Goal: Check status: Check status

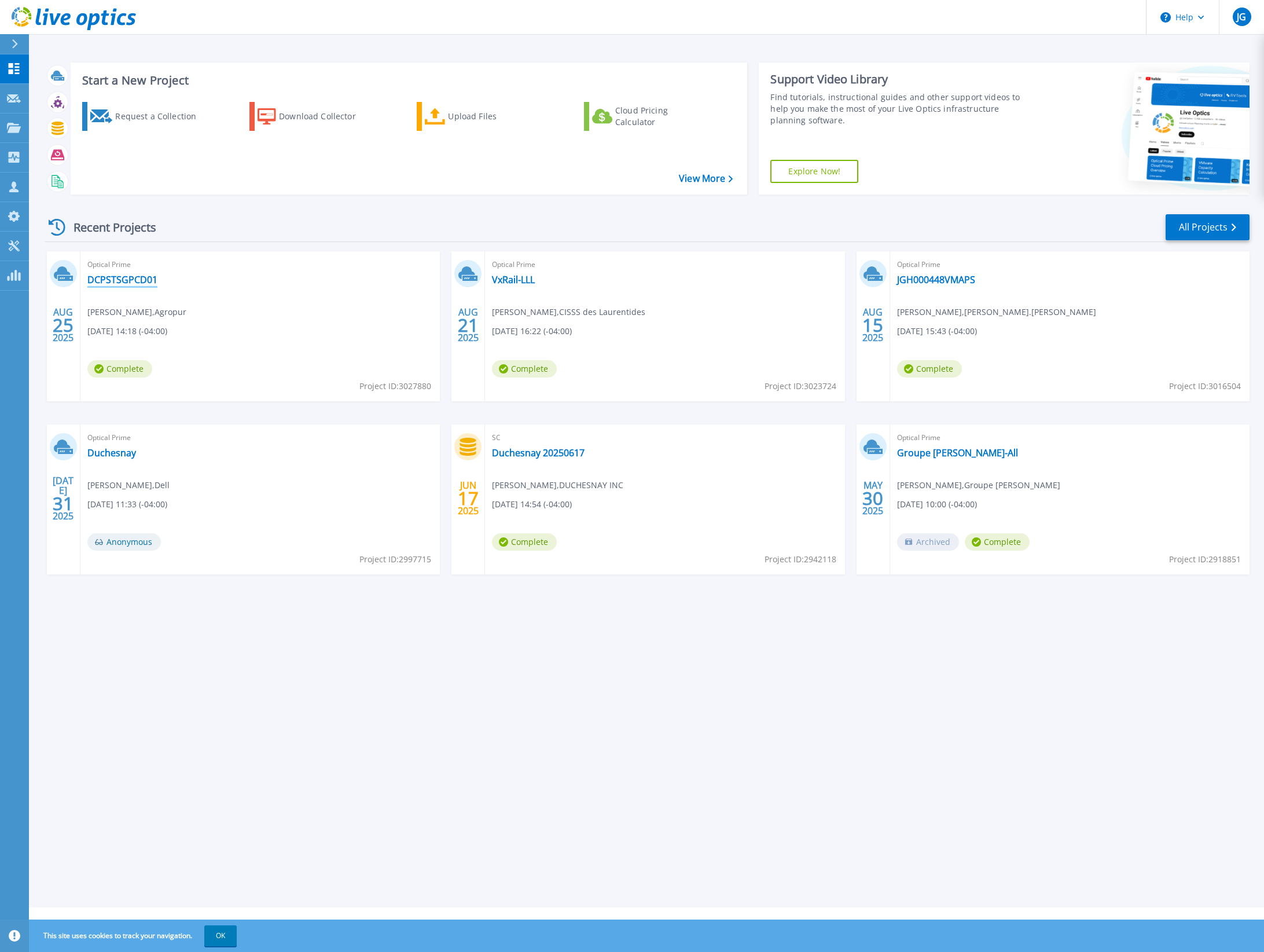
click at [112, 276] on link "DCPSTSGPCD01" at bounding box center [123, 280] width 70 height 11
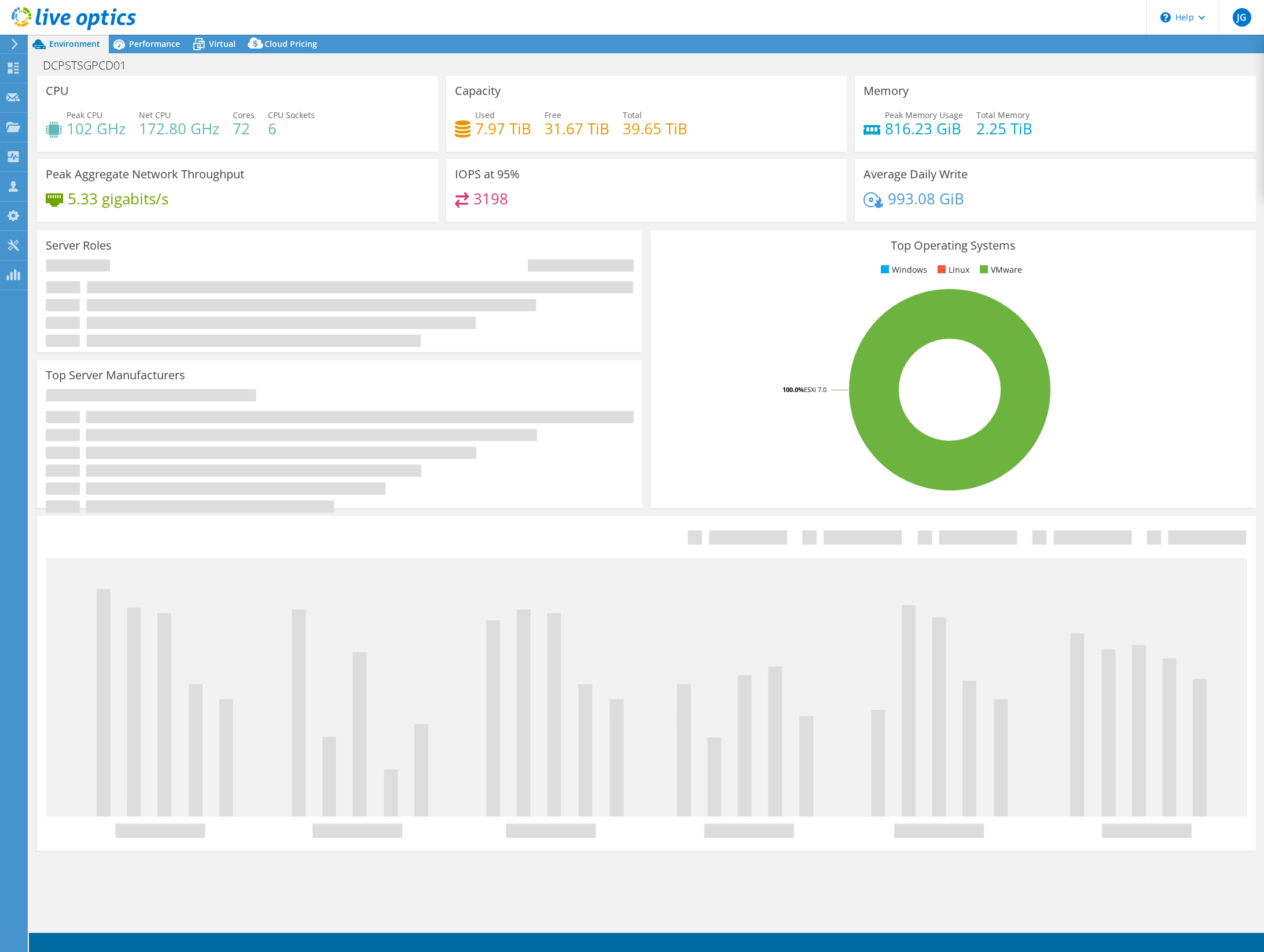
select select "USD"
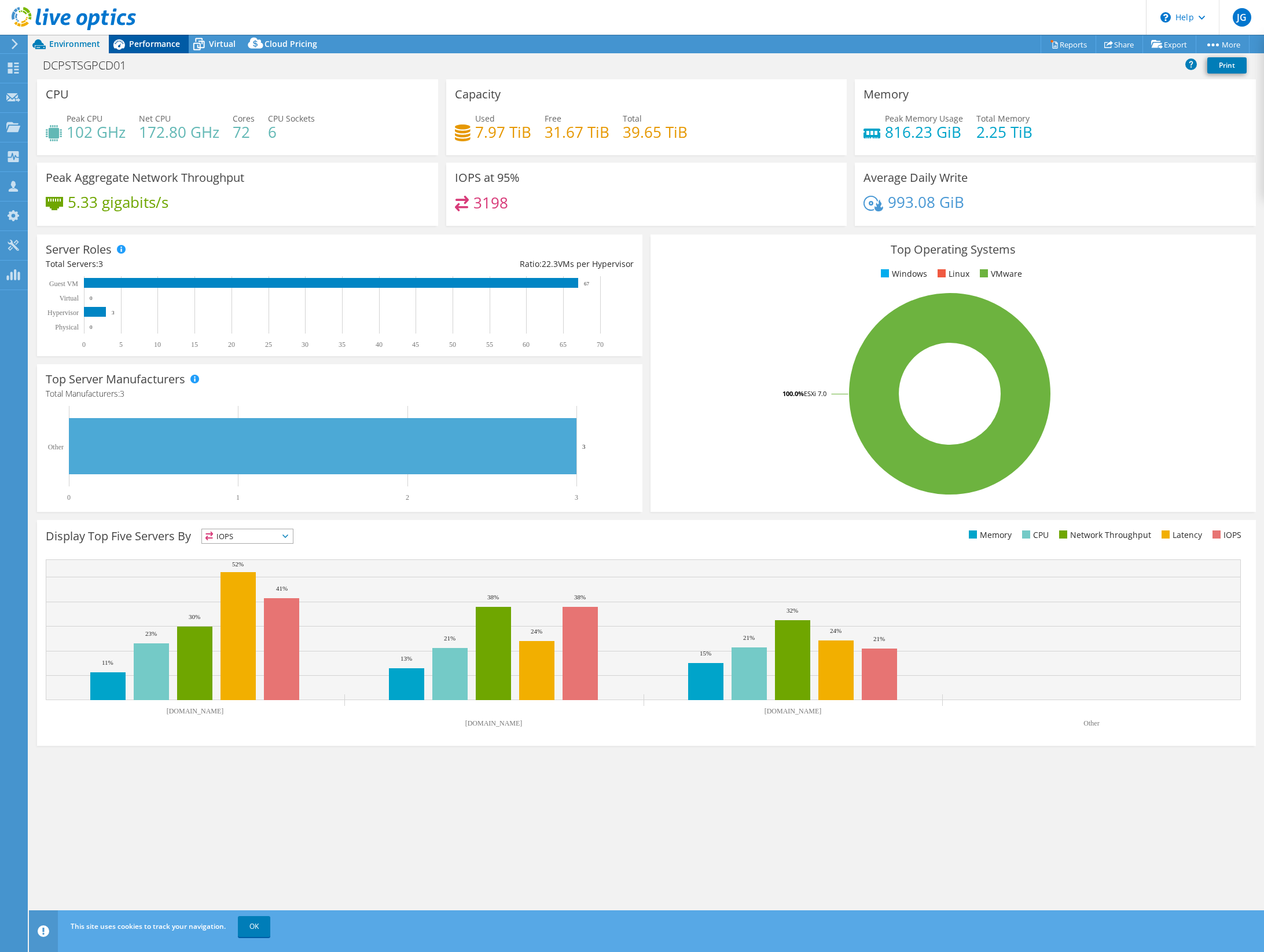
click at [149, 42] on span "Performance" at bounding box center [155, 44] width 51 height 11
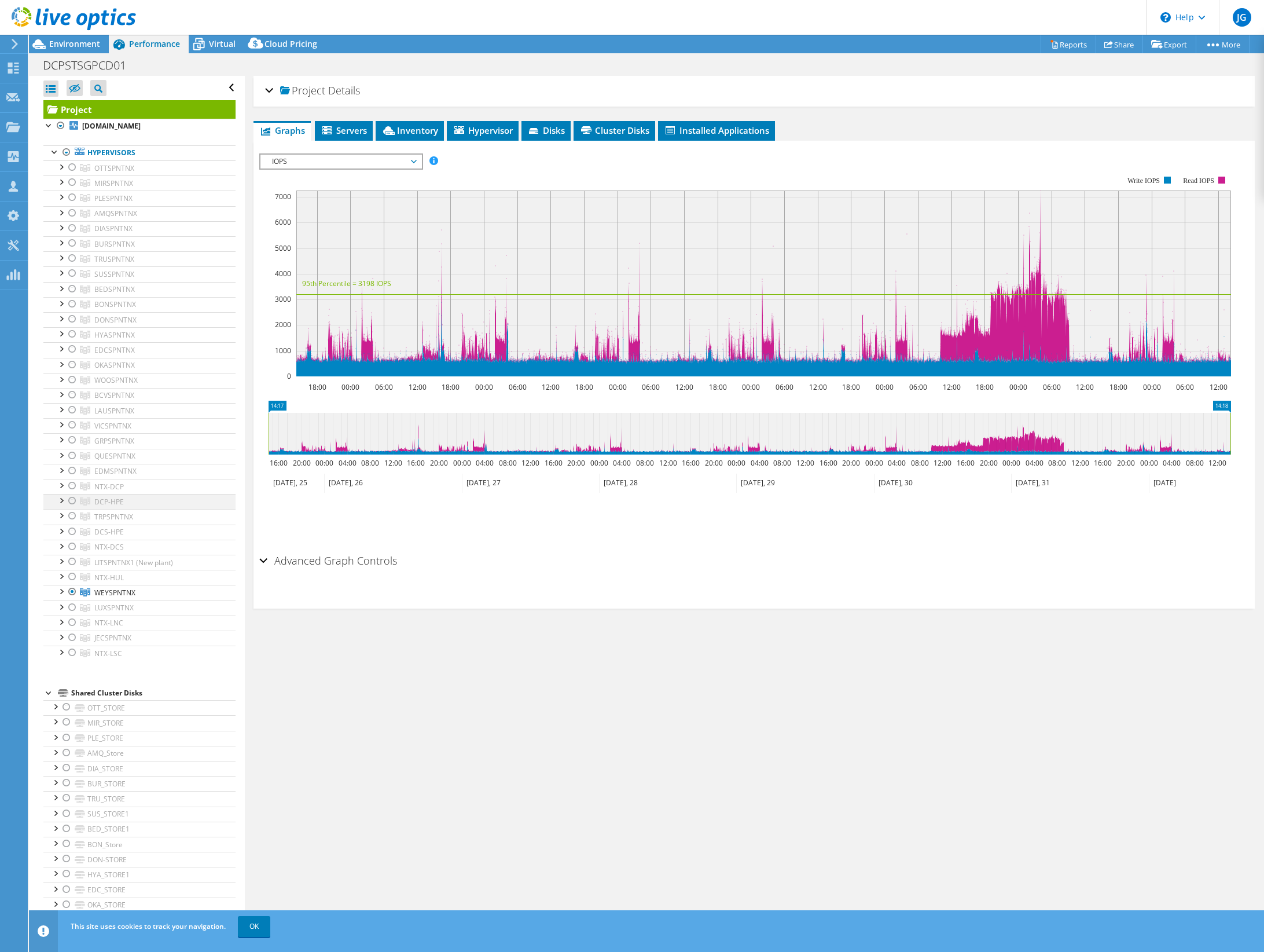
click at [74, 499] on div at bounding box center [73, 501] width 11 height 14
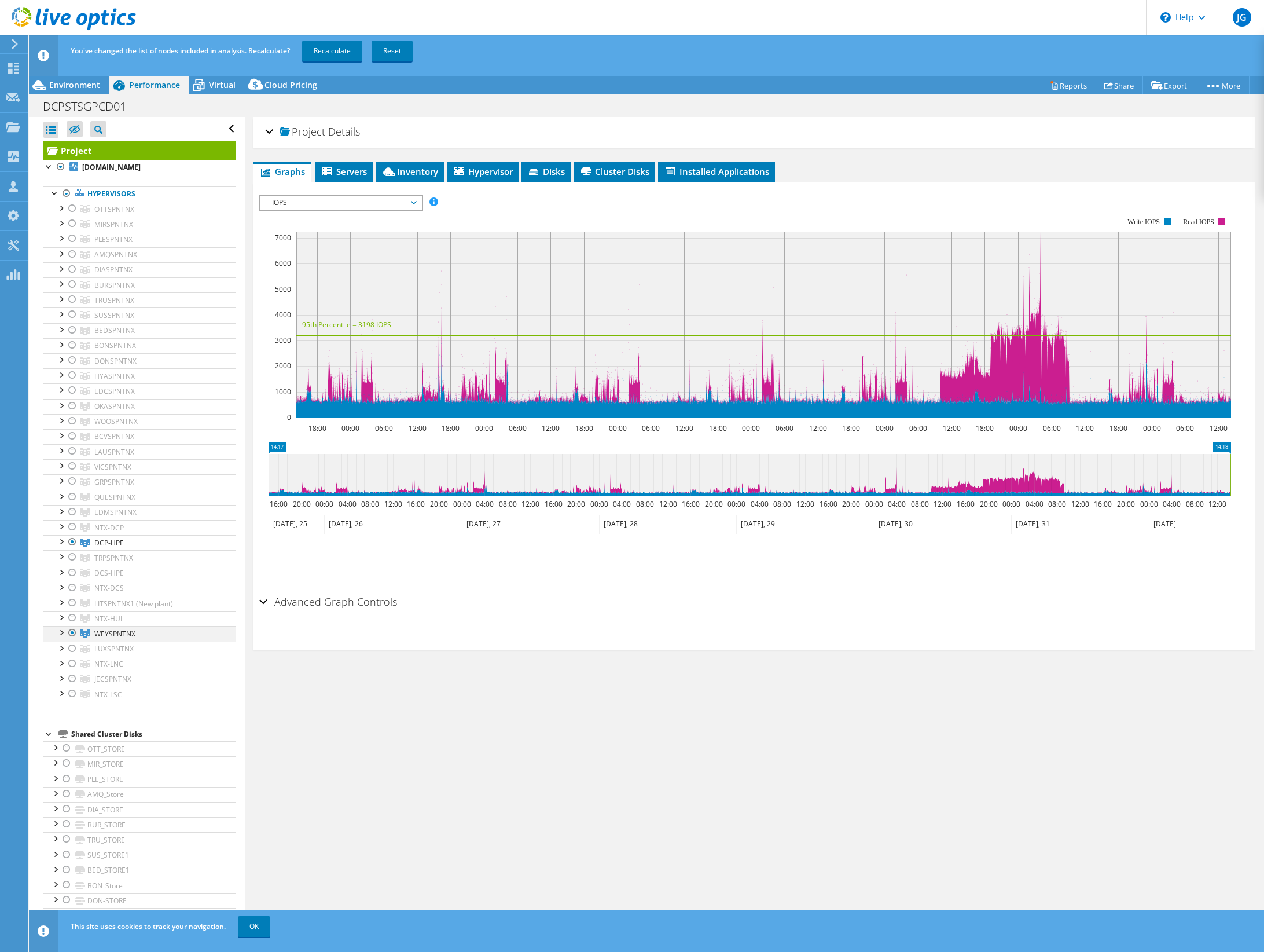
click at [70, 627] on div at bounding box center [73, 632] width 11 height 14
click at [62, 541] on div at bounding box center [60, 540] width 11 height 11
click at [73, 523] on div at bounding box center [73, 527] width 11 height 14
click at [72, 540] on div at bounding box center [73, 541] width 11 height 14
click at [60, 536] on div at bounding box center [60, 540] width 11 height 11
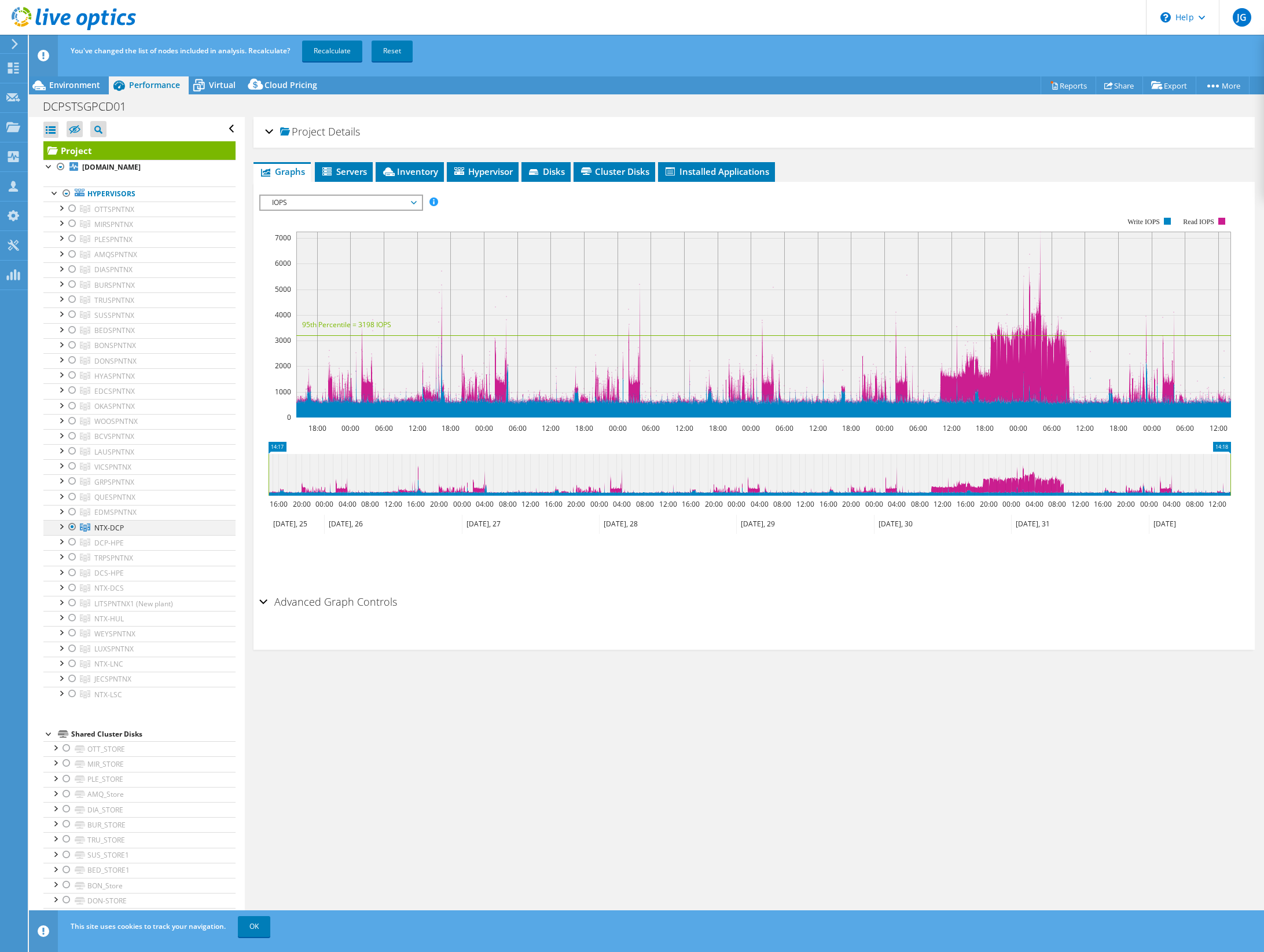
click at [64, 529] on div at bounding box center [60, 526] width 11 height 11
click at [336, 46] on link "Recalculate" at bounding box center [333, 51] width 60 height 21
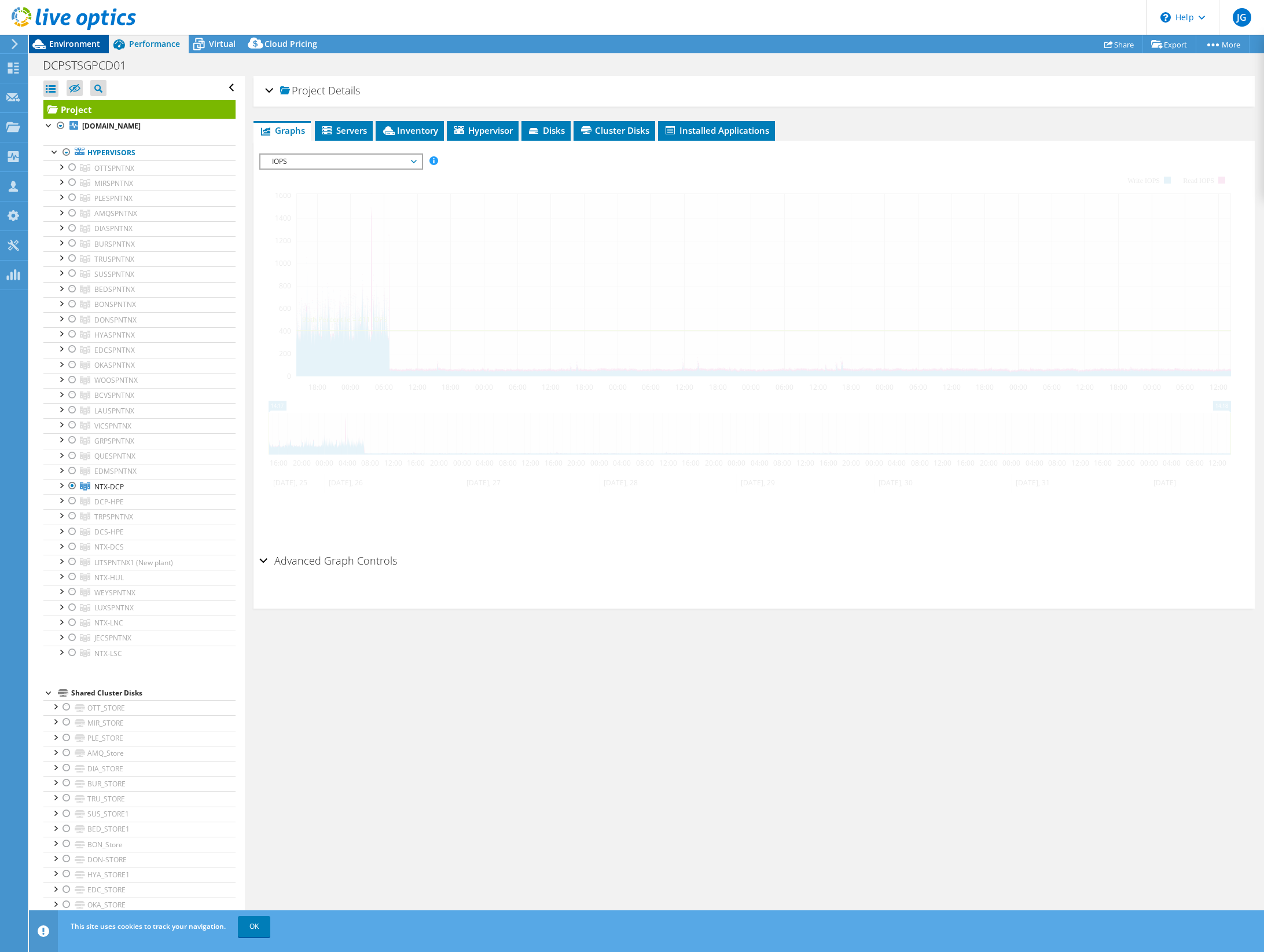
click at [68, 49] on span "Environment" at bounding box center [74, 44] width 51 height 11
